Goal: Task Accomplishment & Management: Complete application form

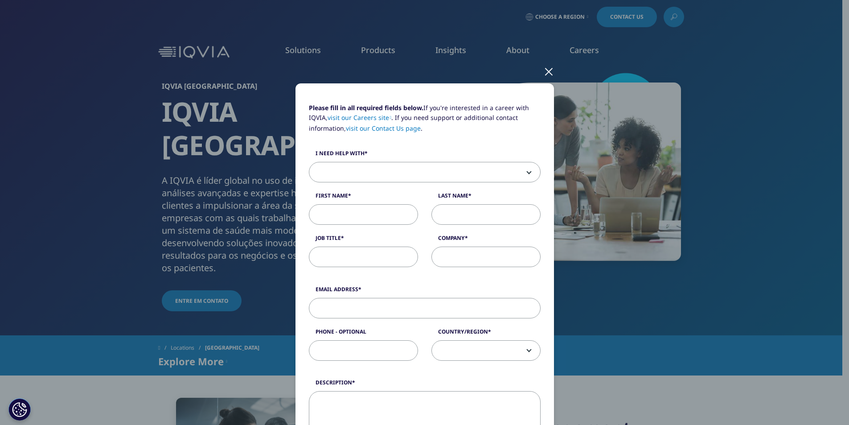
click at [429, 174] on span at bounding box center [424, 172] width 231 height 20
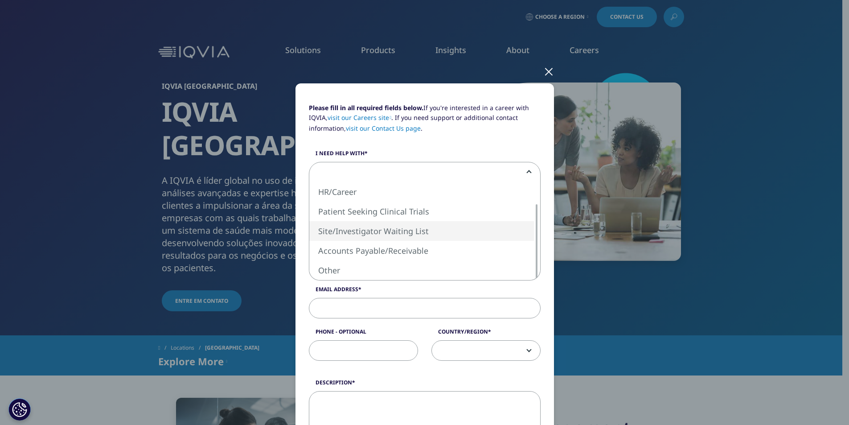
select select "Site Investigator Waiting List"
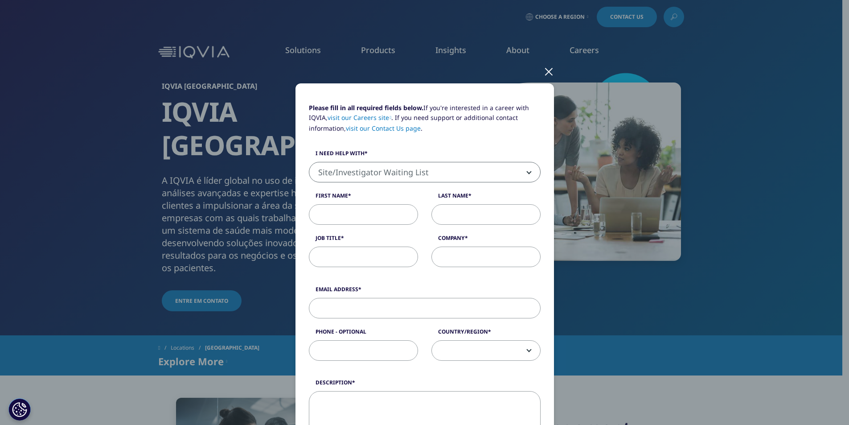
click at [383, 211] on input "First Name" at bounding box center [363, 214] width 109 height 20
type input "j"
type input "[PERSON_NAME]"
type input "L"
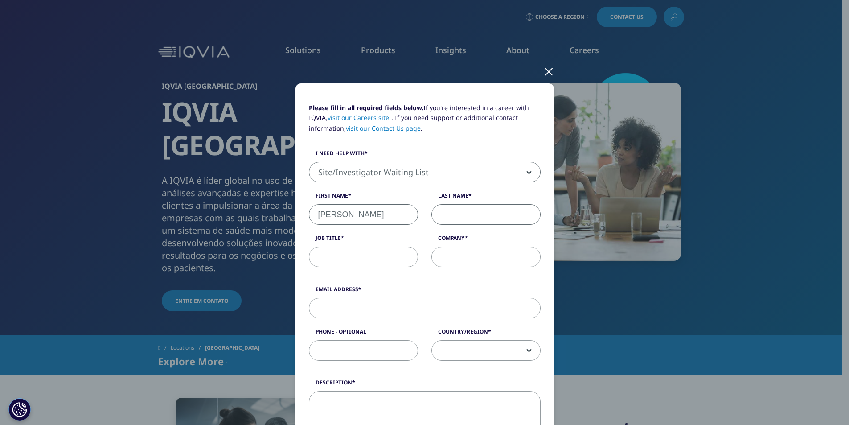
type input "a"
type input "[PERSON_NAME] de [PERSON_NAME]"
click at [369, 257] on input "Job Title" at bounding box center [363, 256] width 109 height 20
type input "Administradora"
click at [441, 257] on input "Company" at bounding box center [485, 256] width 109 height 20
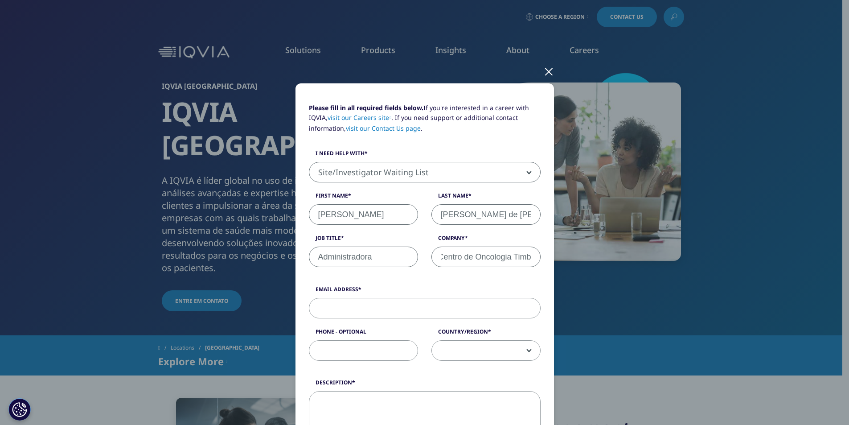
scroll to position [0, 7]
type input "Centro de Oncologia Timbó"
click at [390, 311] on input "Email Address" at bounding box center [425, 308] width 232 height 20
type input "[EMAIL_ADDRESS][DOMAIN_NAME]"
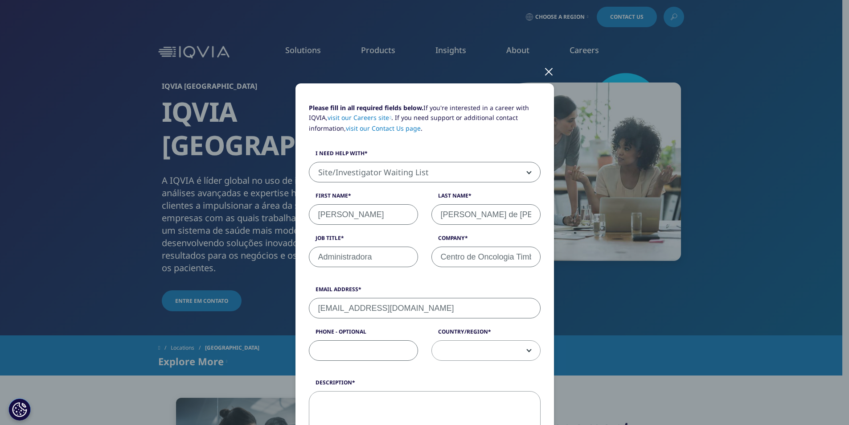
click at [375, 358] on input "Phone - Optional" at bounding box center [363, 350] width 109 height 20
click at [520, 347] on span at bounding box center [486, 350] width 108 height 20
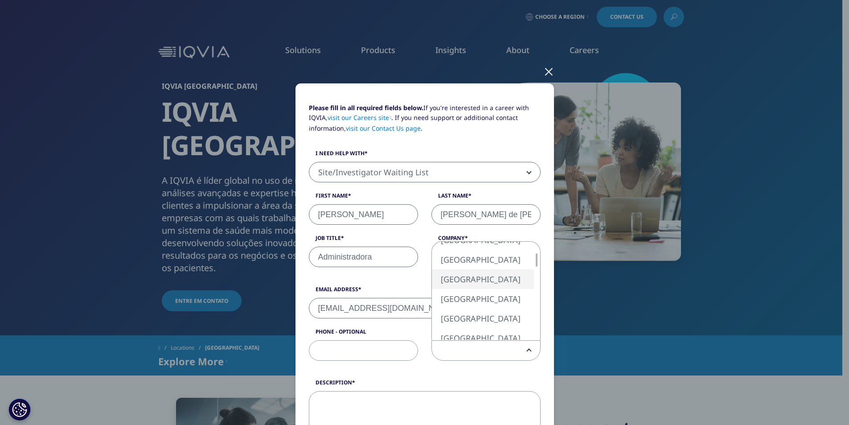
select select "[GEOGRAPHIC_DATA]"
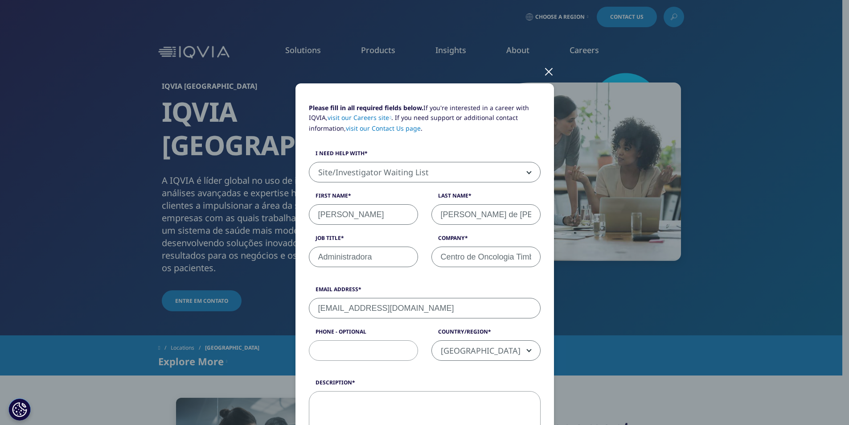
click at [357, 352] on input "Phone - Optional" at bounding box center [363, 350] width 109 height 20
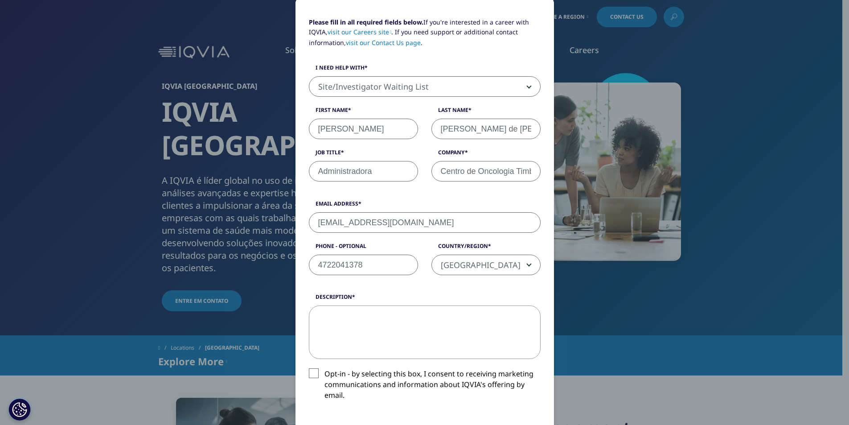
scroll to position [89, 0]
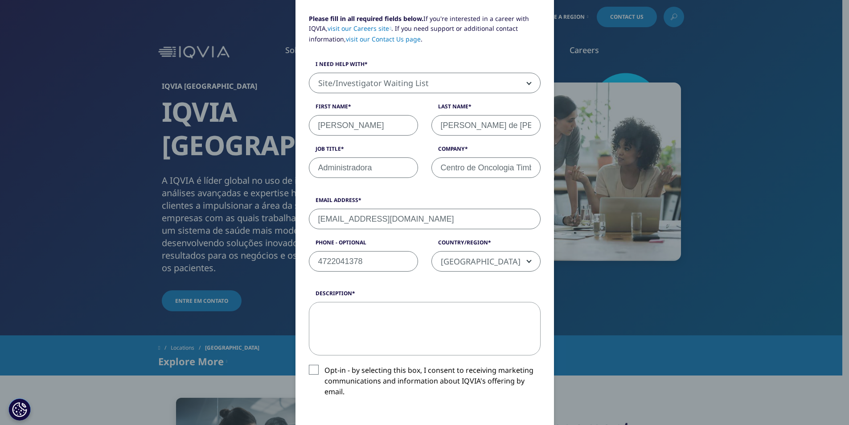
type input "4722041378"
click at [363, 325] on textarea "Description" at bounding box center [425, 328] width 232 height 53
paste textarea "Loremips, dol sitam. Consecte ad elitseddoe t incid utlabo et dolorem aliquaen …"
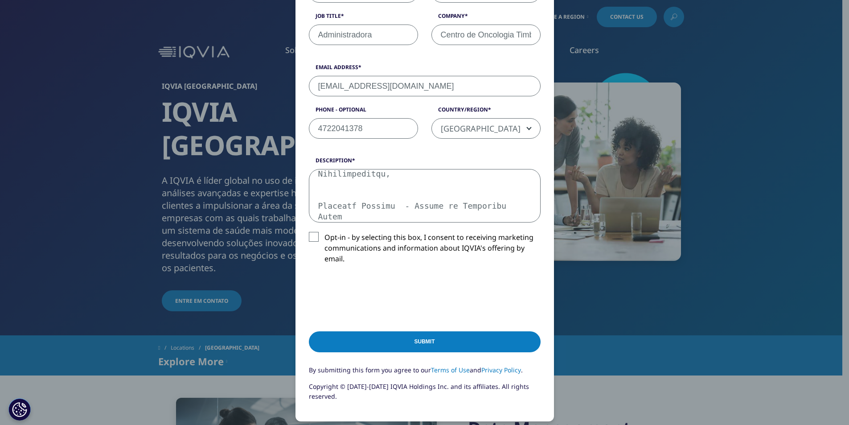
scroll to position [223, 0]
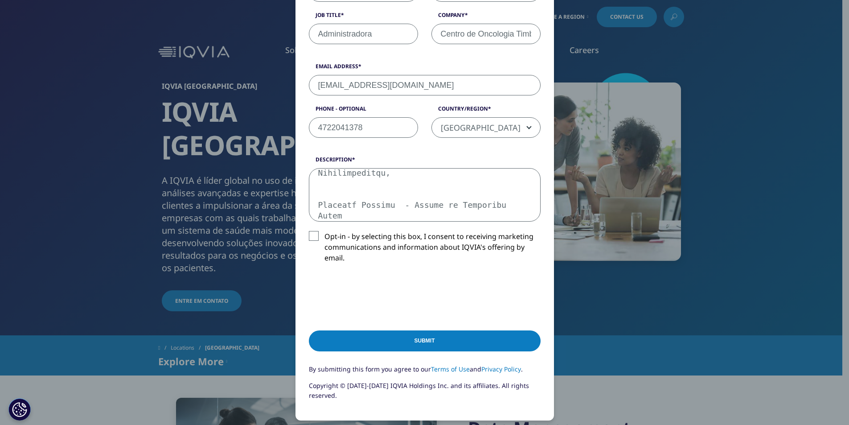
type textarea "Loremips, dol sitam. Consecte ad elitseddoe t incid utlabo et dolorem aliquaen …"
click at [312, 236] on label "Opt-in - by selecting this box, I consent to receiving marketing communications…" at bounding box center [425, 249] width 232 height 37
click at [324, 231] on input "Opt-in - by selecting this box, I consent to receiving marketing communications…" at bounding box center [324, 231] width 0 height 0
click at [415, 339] on input "Submit" at bounding box center [425, 340] width 232 height 21
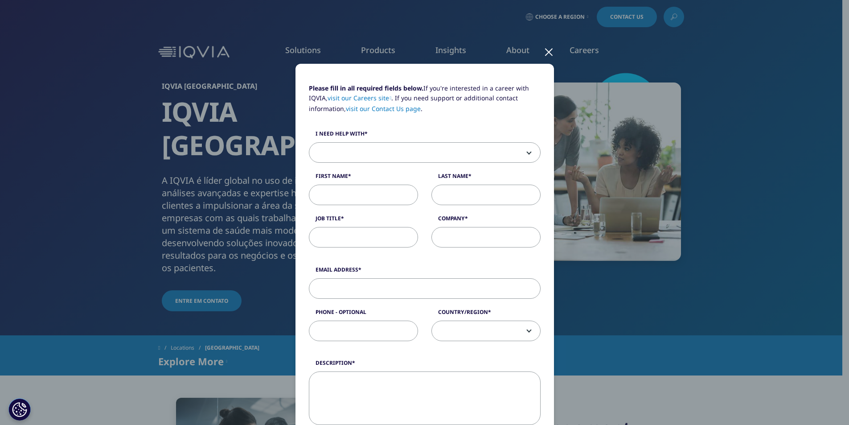
scroll to position [0, 0]
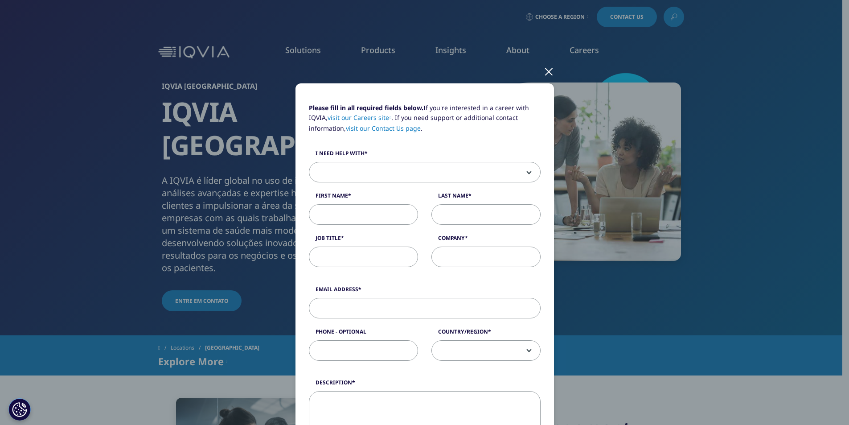
click at [544, 70] on div at bounding box center [549, 71] width 10 height 25
